Goal: Task Accomplishment & Management: Manage account settings

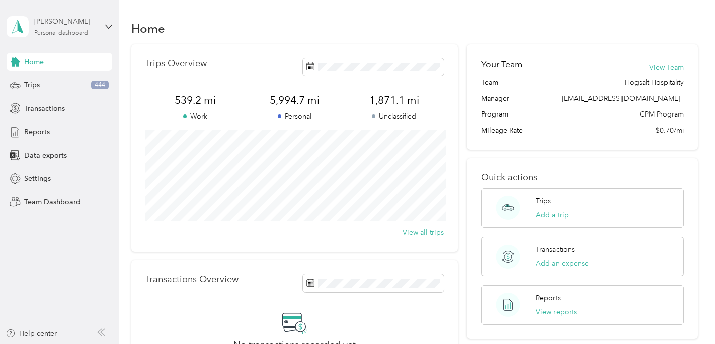
click at [72, 17] on div "[PERSON_NAME]" at bounding box center [65, 21] width 63 height 11
click at [63, 80] on div "Team dashboard" at bounding box center [43, 82] width 54 height 11
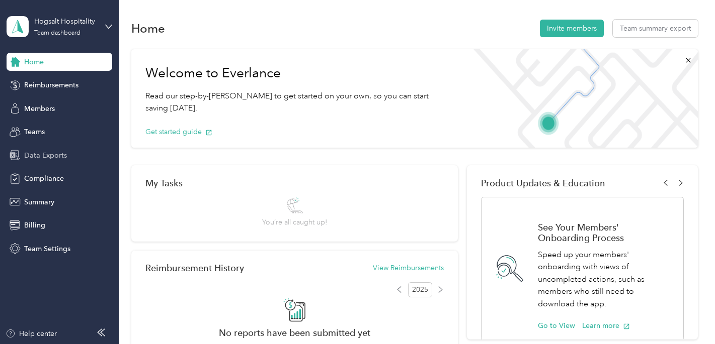
click at [55, 158] on span "Data Exports" at bounding box center [45, 155] width 43 height 11
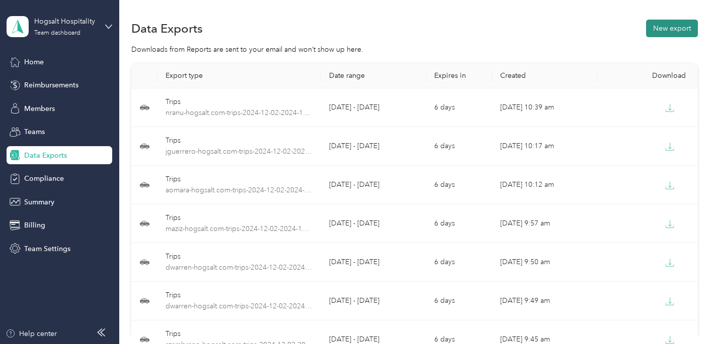
click at [680, 28] on button "New export" at bounding box center [672, 29] width 52 height 18
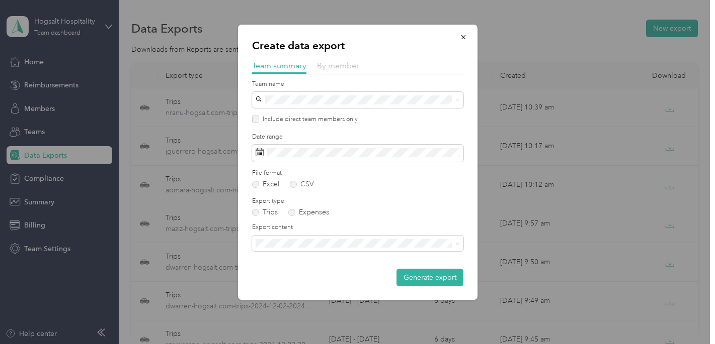
click at [336, 68] on span "By member" at bounding box center [338, 66] width 42 height 10
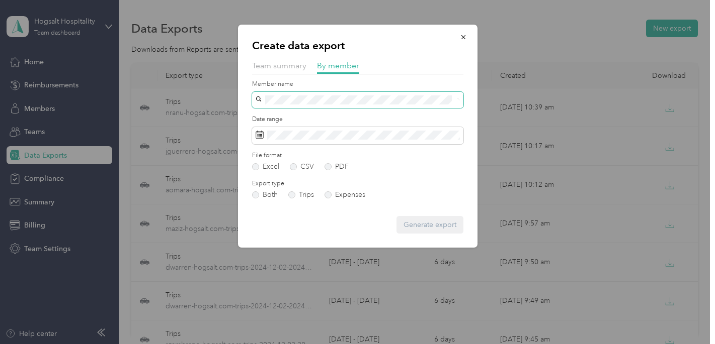
click at [330, 106] on span at bounding box center [357, 100] width 211 height 16
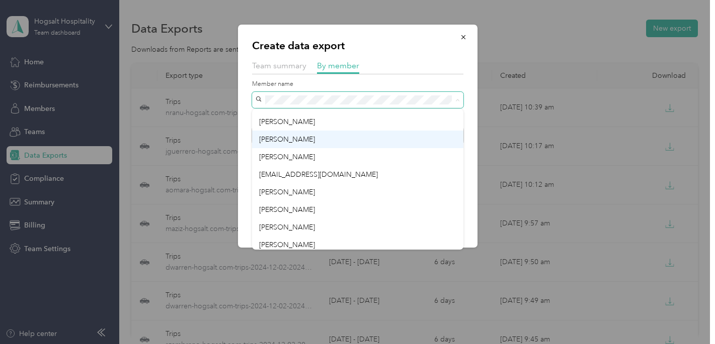
scroll to position [16, 0]
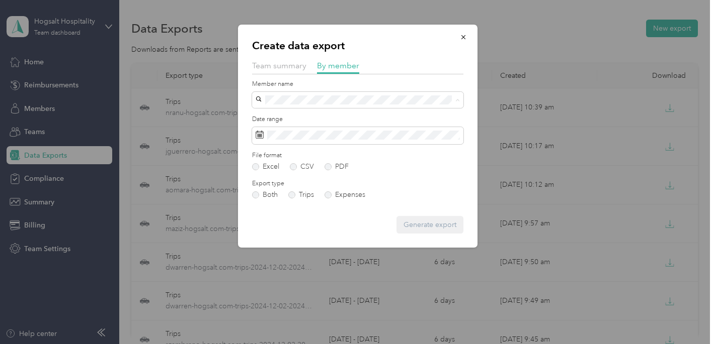
click at [329, 154] on div "[PERSON_NAME]" at bounding box center [357, 155] width 197 height 11
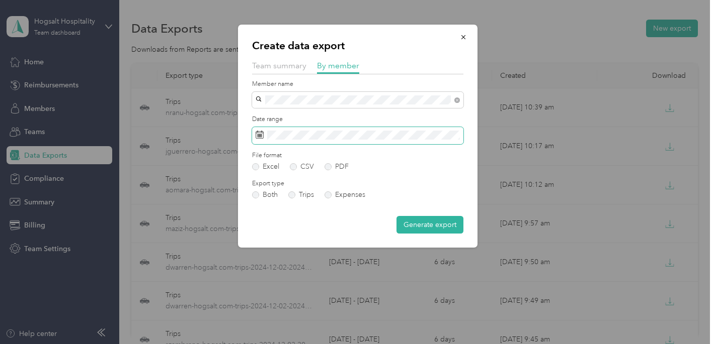
click at [338, 142] on span at bounding box center [357, 135] width 211 height 17
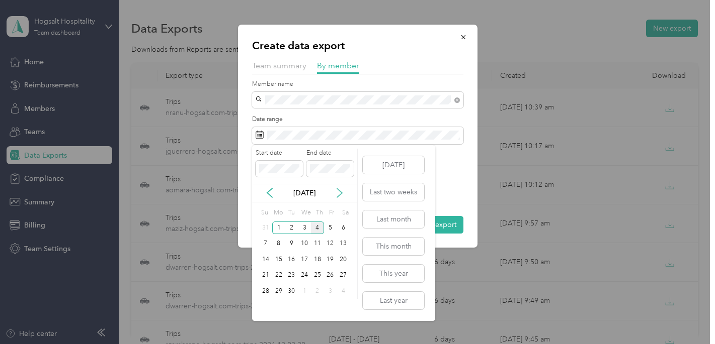
click at [337, 191] on icon at bounding box center [339, 193] width 10 height 10
click at [268, 191] on icon at bounding box center [270, 193] width 10 height 10
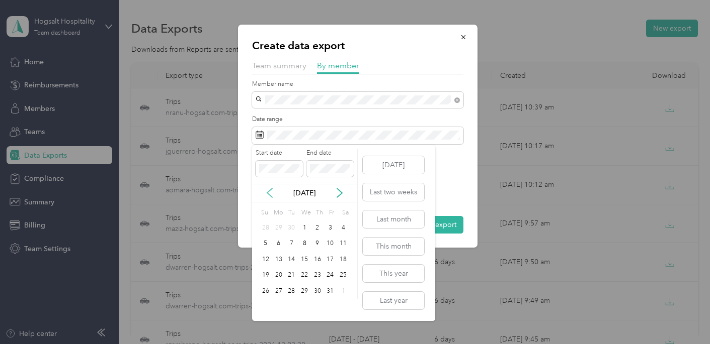
click at [268, 191] on icon at bounding box center [270, 193] width 10 height 10
click at [290, 223] on div "1" at bounding box center [291, 228] width 13 height 13
click at [319, 295] on div "31" at bounding box center [317, 291] width 13 height 13
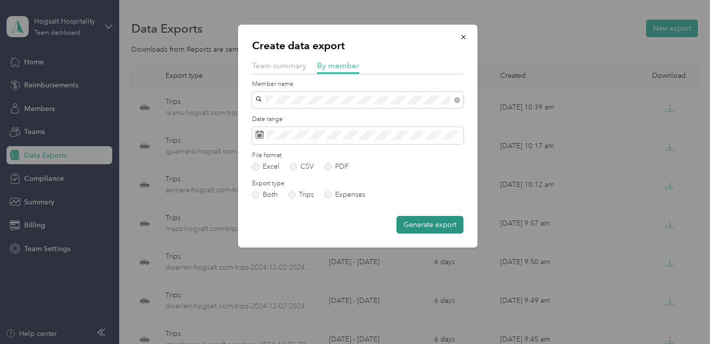
click at [427, 222] on button "Generate export" at bounding box center [429, 225] width 67 height 18
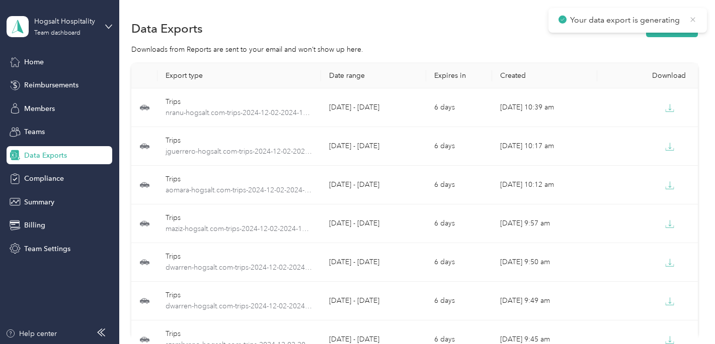
click at [696, 15] on icon at bounding box center [692, 19] width 8 height 9
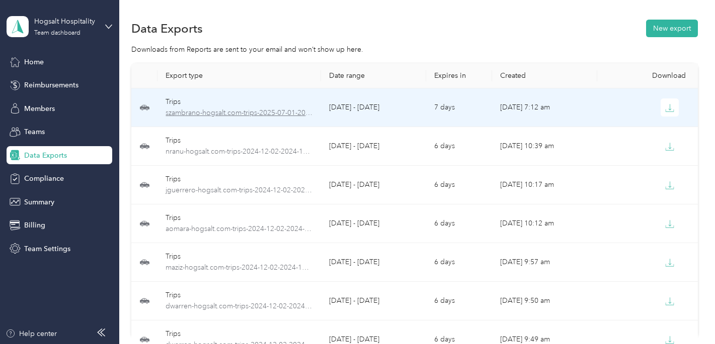
click at [302, 110] on span "szambrano-hogsalt.com-trips-2025-07-01-2025-07-31.xlsx" at bounding box center [238, 113] width 147 height 11
click at [670, 102] on button "button" at bounding box center [669, 108] width 18 height 18
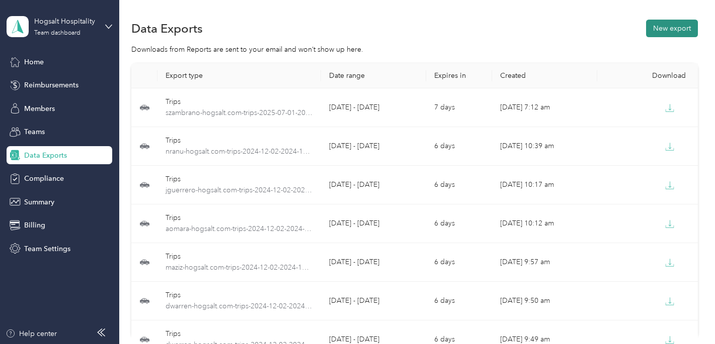
click at [679, 22] on button "New export" at bounding box center [672, 29] width 52 height 18
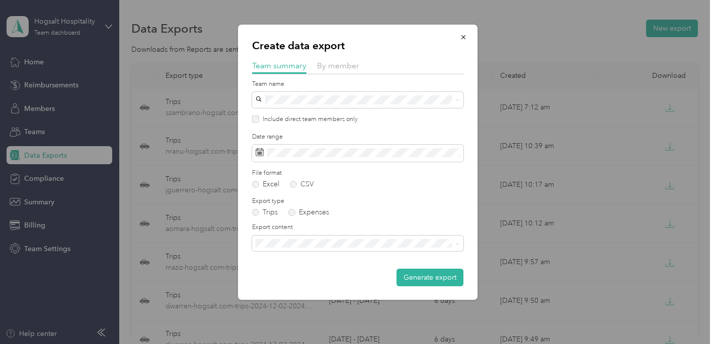
click at [336, 56] on div "Create data export Team summary By member Team name Include direct team members…" at bounding box center [357, 163] width 239 height 276
click at [336, 66] on span "By member" at bounding box center [338, 66] width 42 height 10
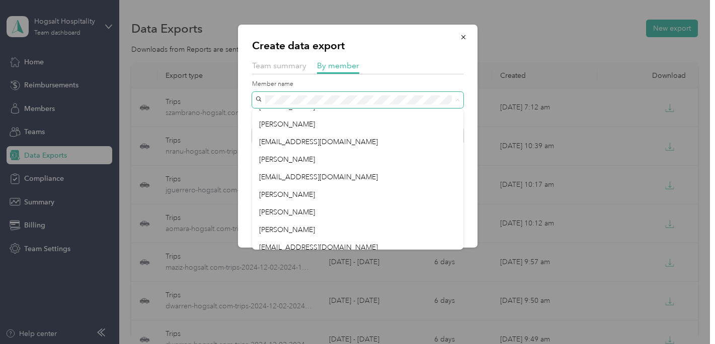
scroll to position [133, 0]
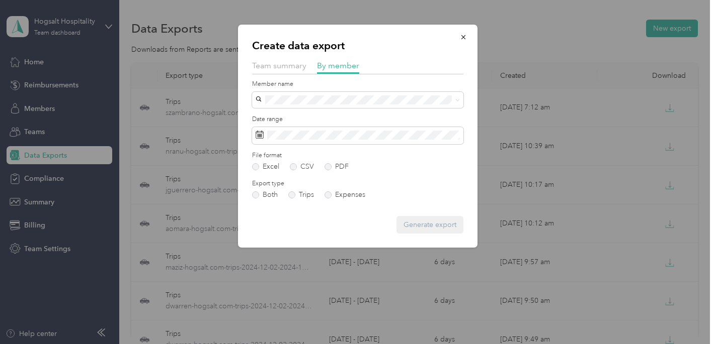
click at [306, 128] on div "[PERSON_NAME]" at bounding box center [357, 124] width 197 height 11
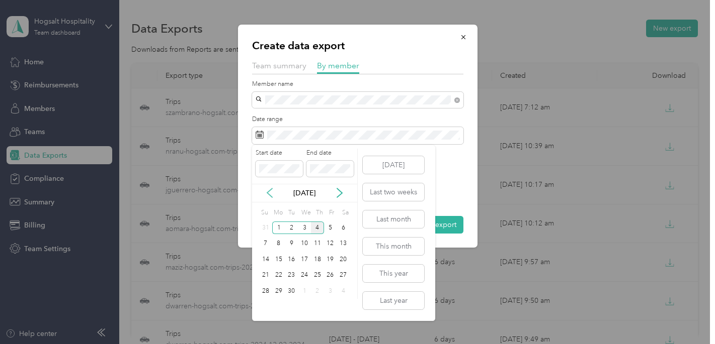
click at [273, 194] on icon at bounding box center [270, 193] width 10 height 10
click at [290, 225] on div "1" at bounding box center [291, 228] width 13 height 13
click at [313, 289] on div "31" at bounding box center [317, 291] width 13 height 13
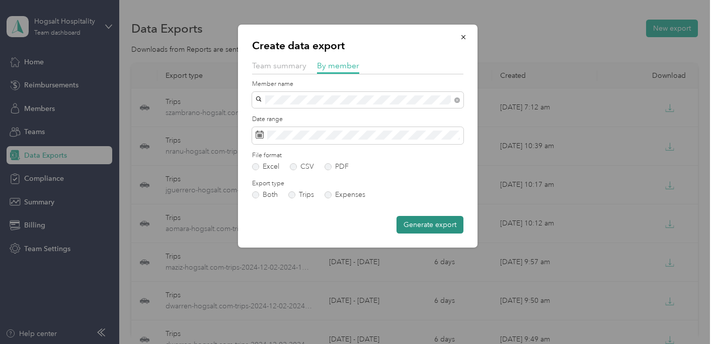
click at [435, 221] on button "Generate export" at bounding box center [429, 225] width 67 height 18
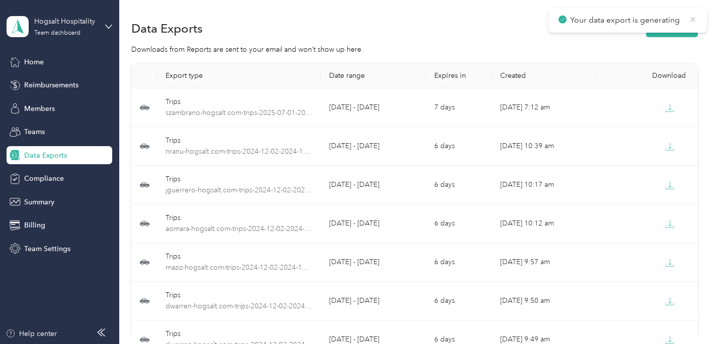
click at [696, 19] on icon at bounding box center [692, 19] width 8 height 9
click at [431, 26] on div "Data Exports New export" at bounding box center [414, 28] width 566 height 21
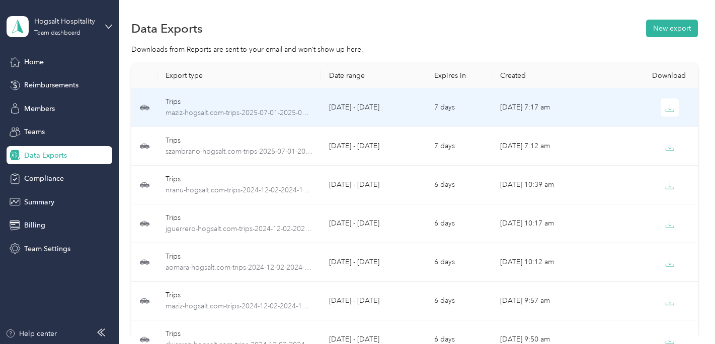
click at [257, 97] on div "Trips" at bounding box center [238, 102] width 147 height 11
click at [668, 111] on icon "button" at bounding box center [669, 108] width 9 height 9
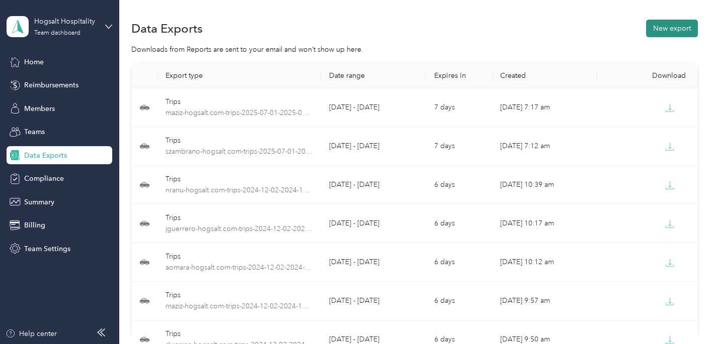
click at [663, 24] on button "New export" at bounding box center [672, 29] width 52 height 18
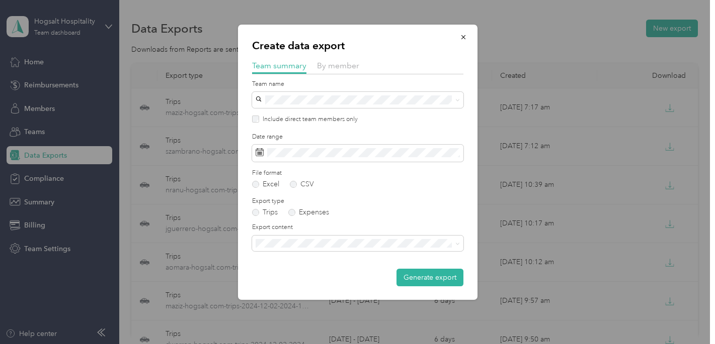
click at [384, 91] on div "Team name" at bounding box center [357, 94] width 211 height 28
click at [347, 64] on span "By member" at bounding box center [338, 66] width 42 height 10
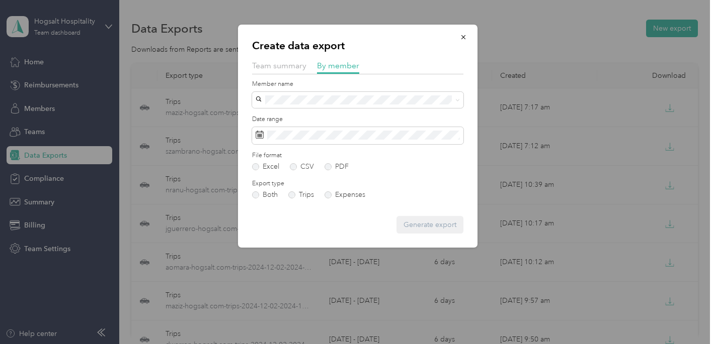
click at [375, 76] on div at bounding box center [357, 77] width 211 height 6
click at [361, 95] on span at bounding box center [357, 100] width 211 height 16
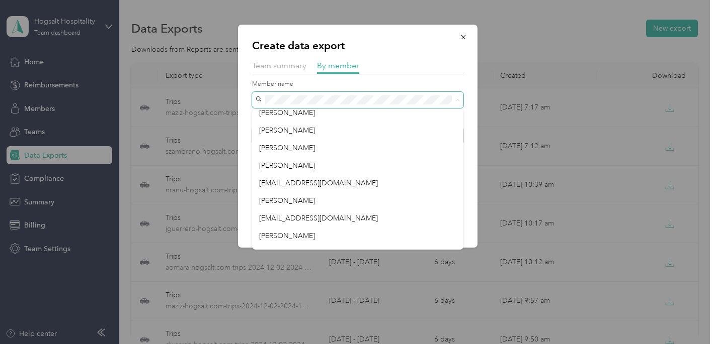
scroll to position [100, 0]
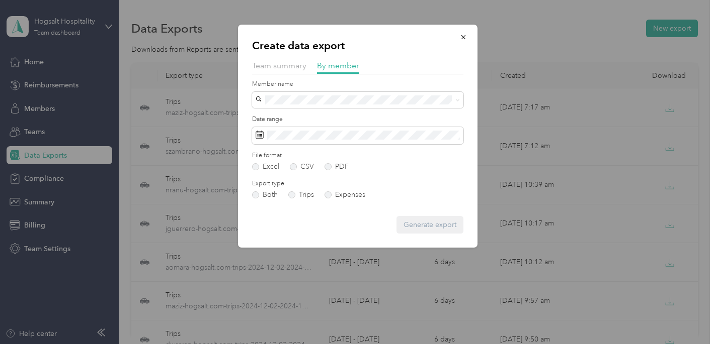
click at [325, 192] on div "[PERSON_NAME]" at bounding box center [357, 193] width 197 height 11
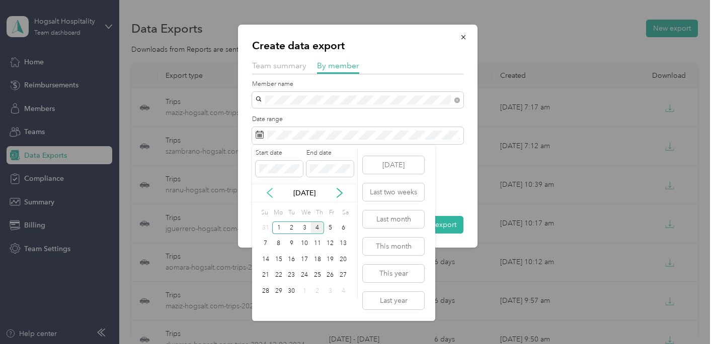
click at [273, 193] on icon at bounding box center [270, 193] width 10 height 10
click at [289, 230] on div "1" at bounding box center [291, 228] width 13 height 13
click at [318, 291] on div "31" at bounding box center [317, 291] width 13 height 13
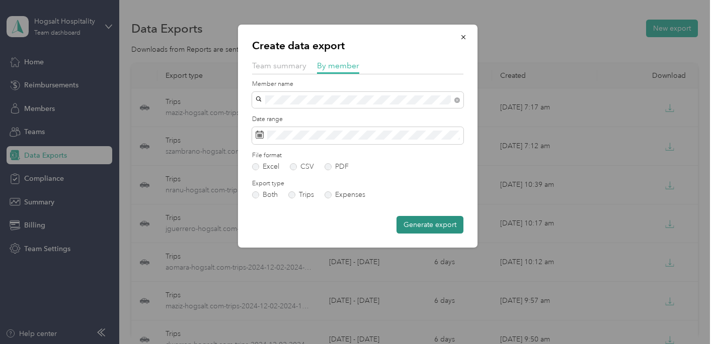
click at [423, 224] on button "Generate export" at bounding box center [429, 225] width 67 height 18
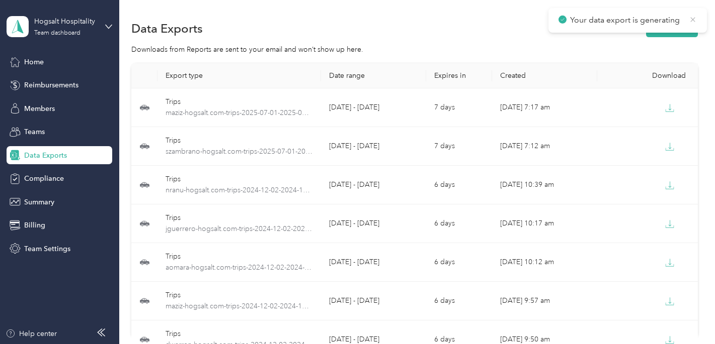
click at [696, 17] on icon at bounding box center [692, 19] width 8 height 9
click at [68, 65] on div "Home" at bounding box center [60, 62] width 106 height 18
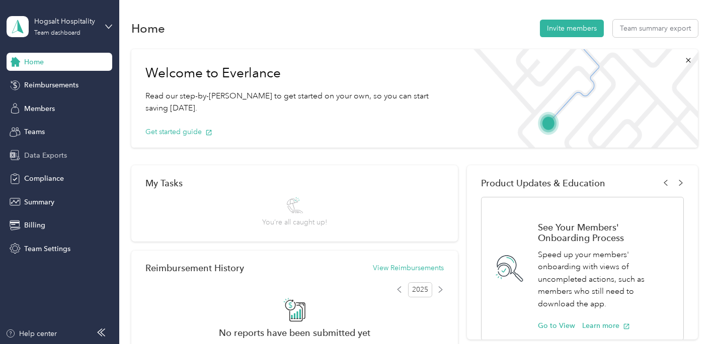
click at [58, 150] on span "Data Exports" at bounding box center [45, 155] width 43 height 11
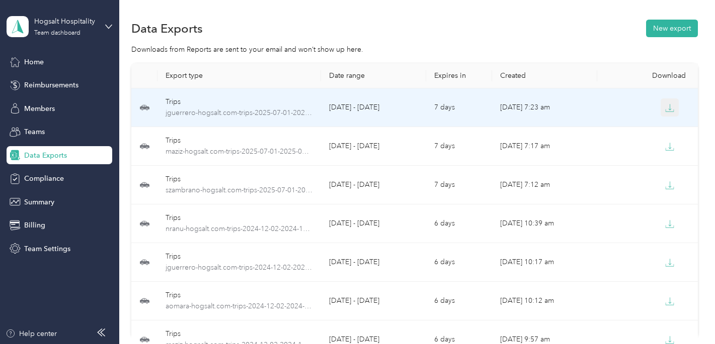
click at [670, 104] on icon "button" at bounding box center [669, 108] width 9 height 9
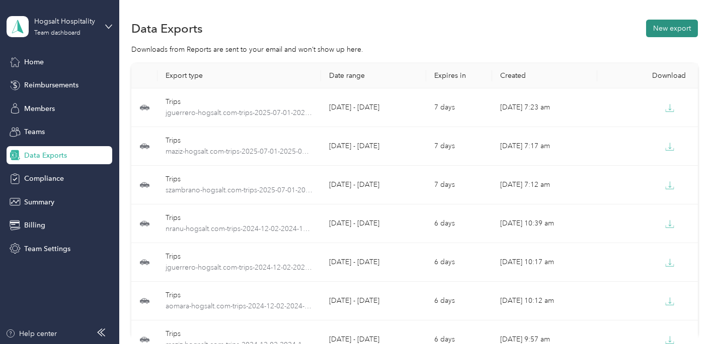
click at [686, 33] on button "New export" at bounding box center [672, 29] width 52 height 18
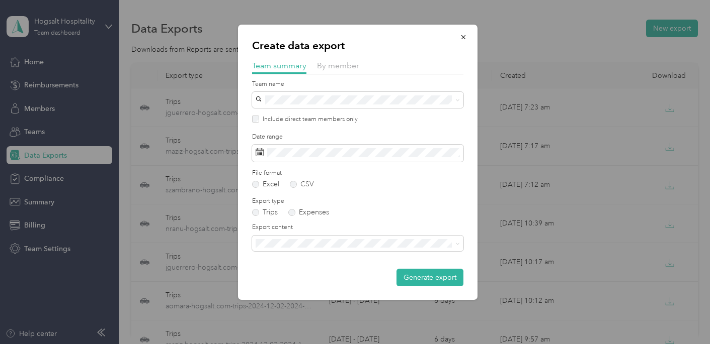
click at [352, 71] on div "By member" at bounding box center [338, 66] width 42 height 13
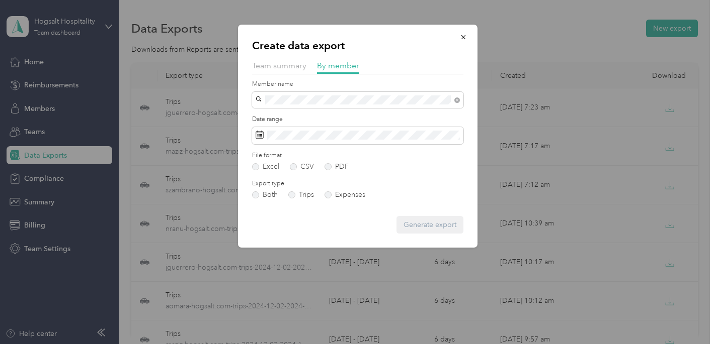
click at [309, 119] on span "[PERSON_NAME]" at bounding box center [287, 118] width 56 height 9
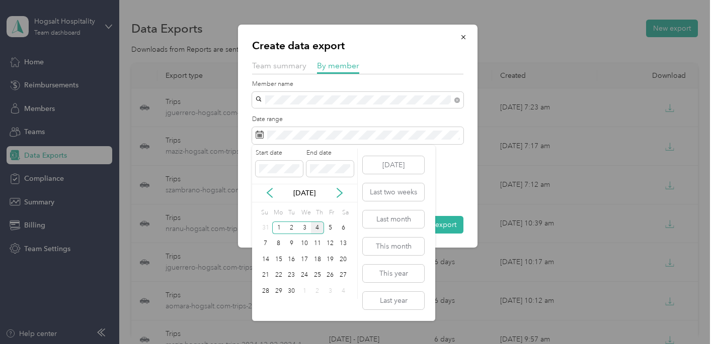
click at [276, 190] on div "[DATE]" at bounding box center [304, 193] width 105 height 11
click at [271, 193] on icon at bounding box center [270, 193] width 10 height 10
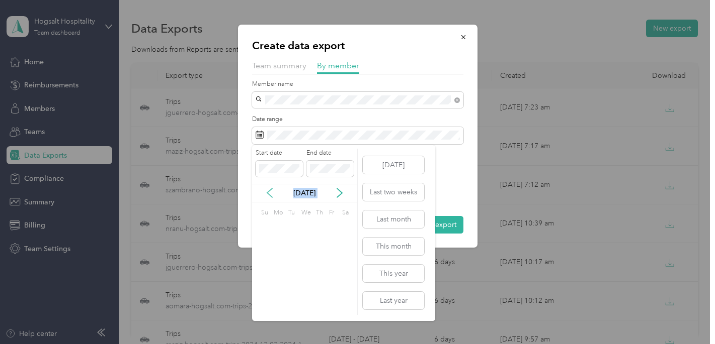
click at [271, 193] on icon at bounding box center [270, 193] width 10 height 10
click at [340, 193] on icon at bounding box center [339, 193] width 5 height 9
click at [294, 227] on div "1" at bounding box center [291, 228] width 13 height 13
click at [321, 289] on div "31" at bounding box center [317, 291] width 13 height 13
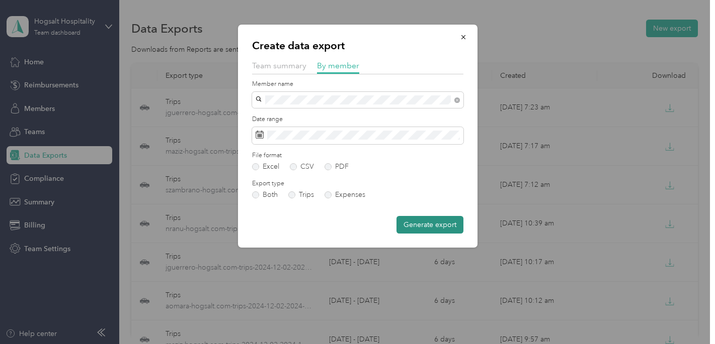
click at [429, 224] on button "Generate export" at bounding box center [429, 225] width 67 height 18
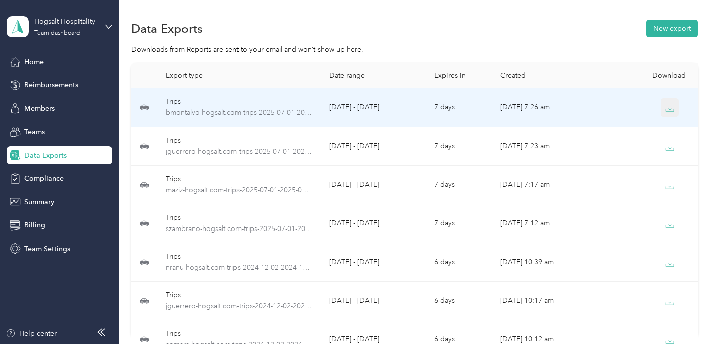
click at [670, 104] on icon "button" at bounding box center [669, 108] width 9 height 9
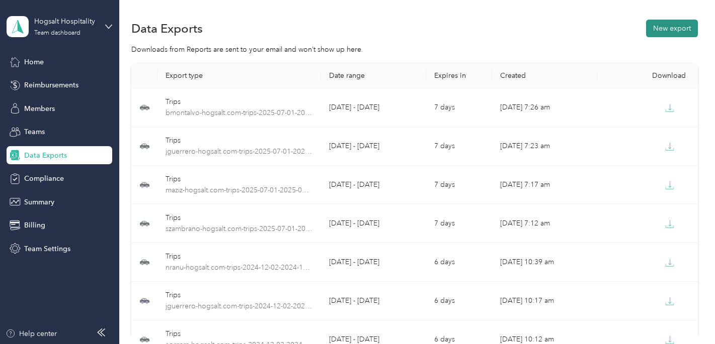
click at [664, 26] on button "New export" at bounding box center [672, 29] width 52 height 18
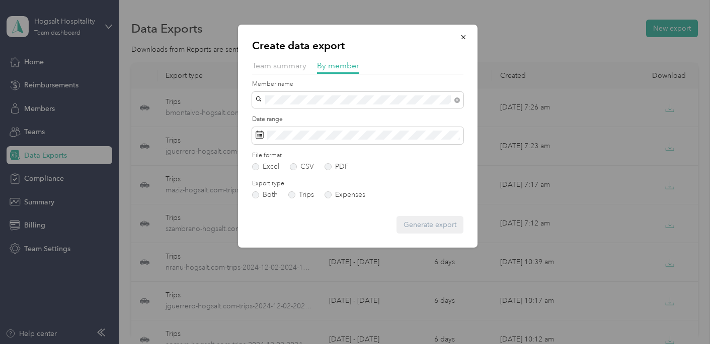
click at [306, 114] on span "[EMAIL_ADDRESS][DOMAIN_NAME]" at bounding box center [318, 116] width 119 height 9
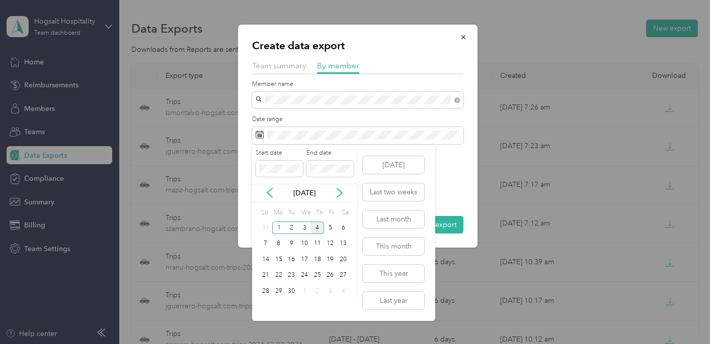
click at [263, 193] on div "[DATE]" at bounding box center [304, 193] width 105 height 11
click at [266, 193] on icon at bounding box center [270, 193] width 10 height 10
click at [296, 227] on div "1" at bounding box center [291, 228] width 13 height 13
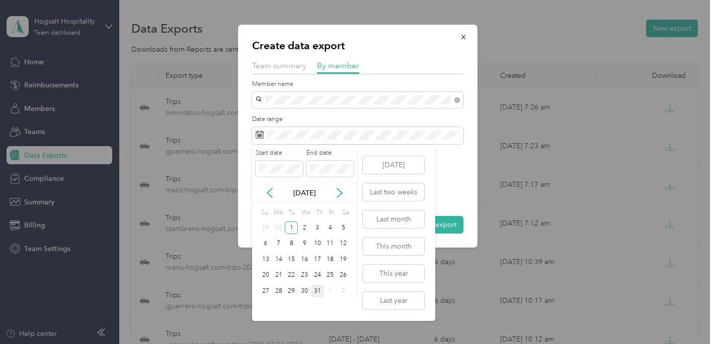
click at [319, 290] on div "31" at bounding box center [317, 291] width 13 height 13
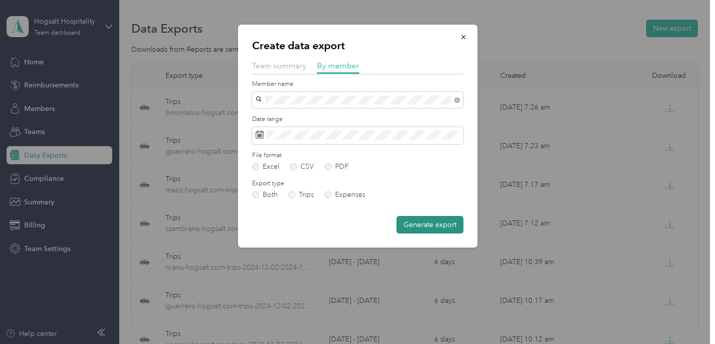
click at [423, 224] on button "Generate export" at bounding box center [429, 225] width 67 height 18
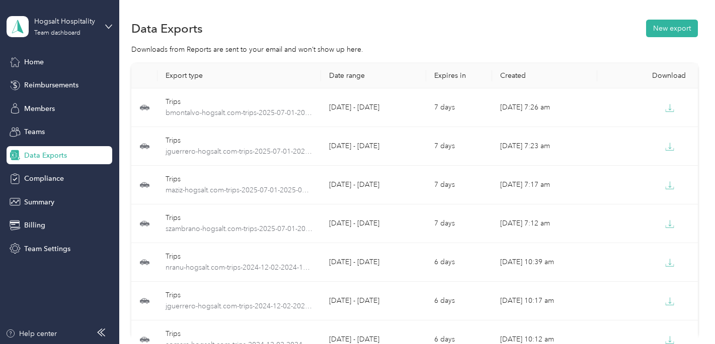
click at [414, 30] on div "Data Exports New export" at bounding box center [414, 28] width 566 height 21
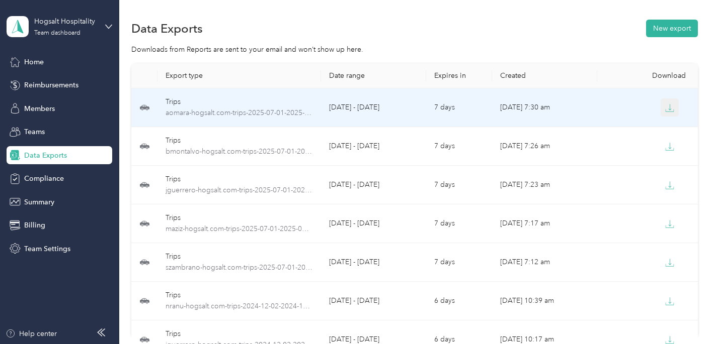
click at [668, 109] on icon "button" at bounding box center [669, 108] width 9 height 9
